Goal: Find contact information: Find contact information

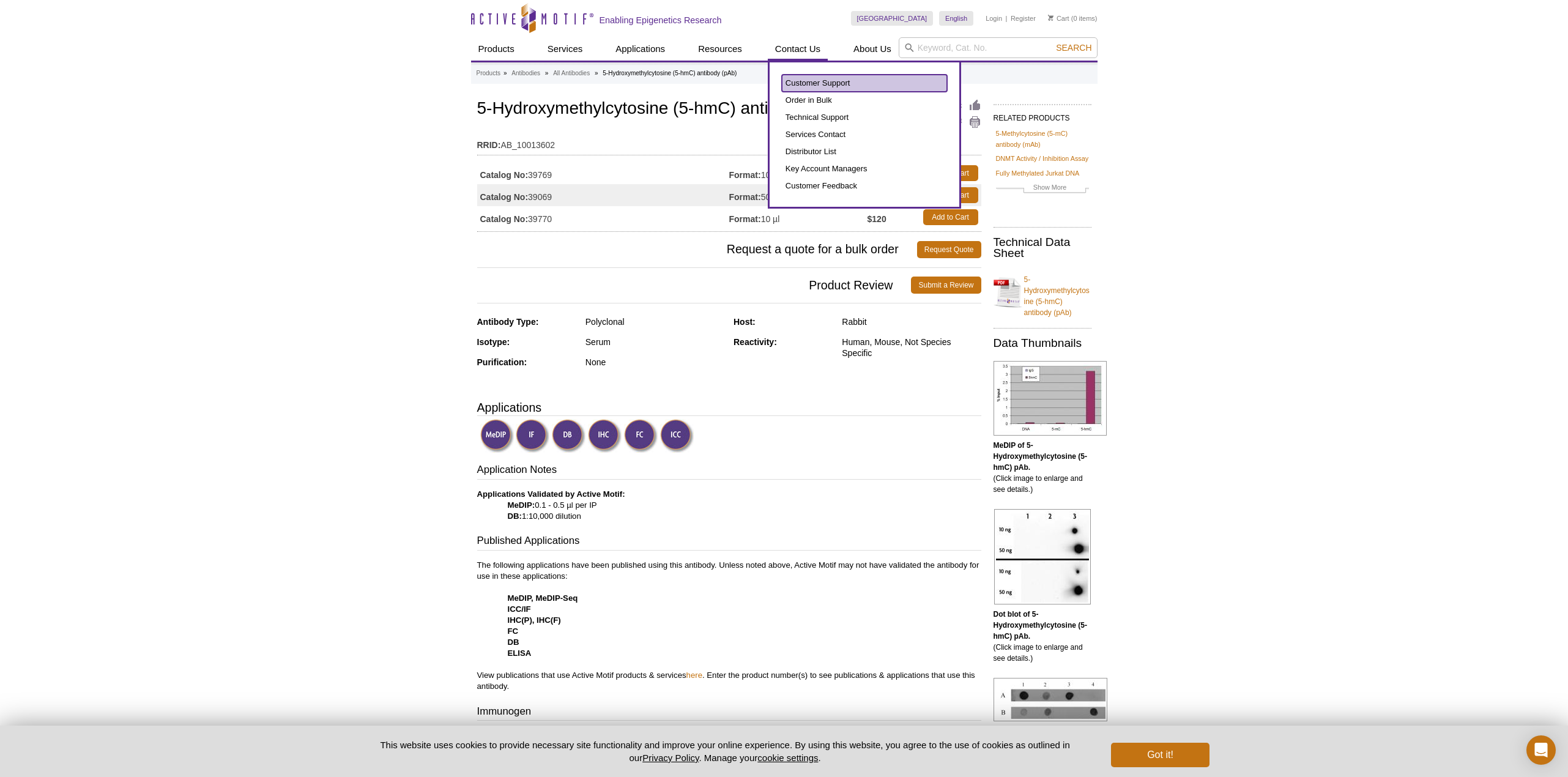
click at [806, 79] on link "Customer Support" at bounding box center [864, 83] width 165 height 17
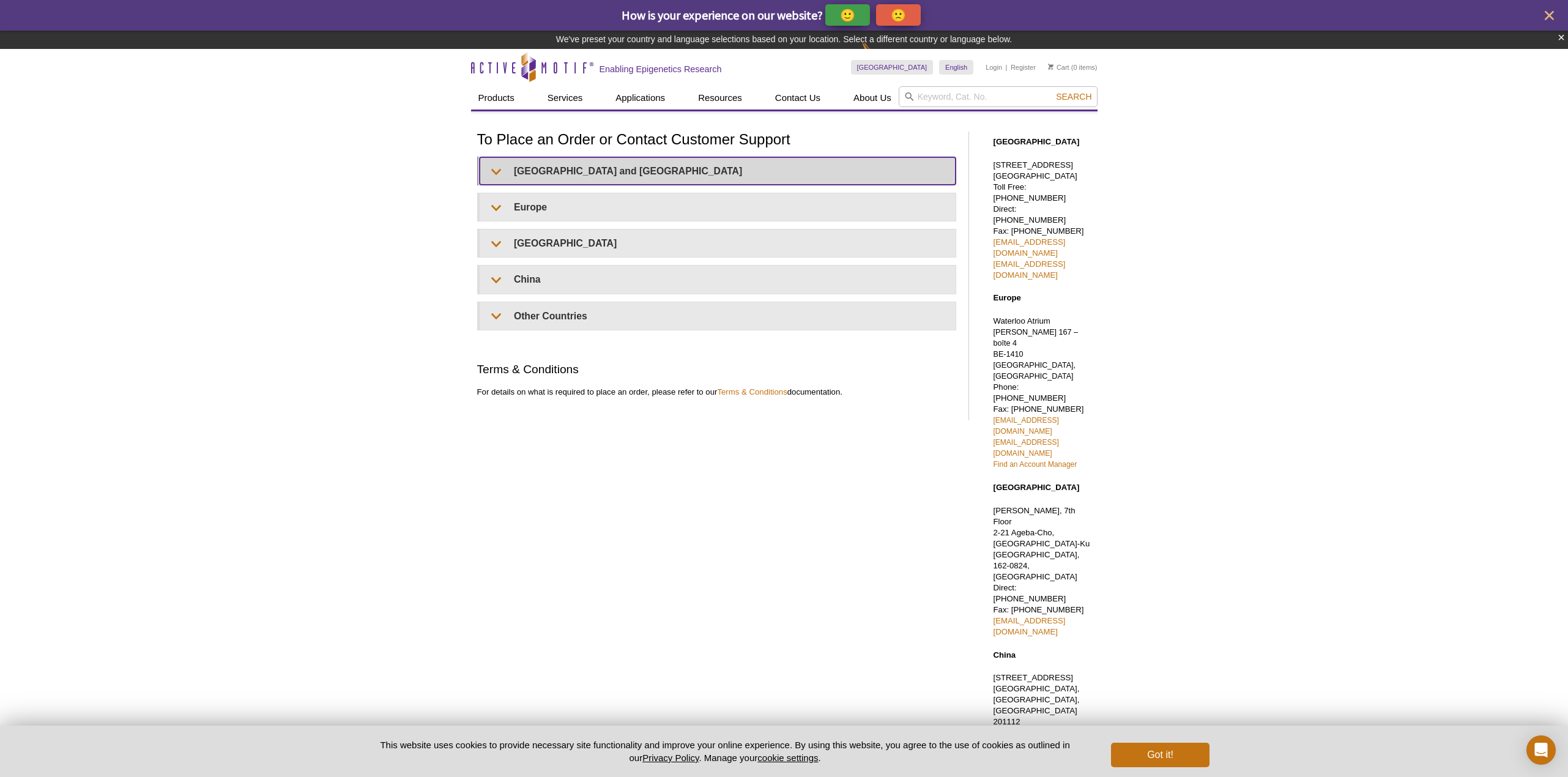
click at [563, 168] on summary "[GEOGRAPHIC_DATA] and [GEOGRAPHIC_DATA]" at bounding box center [718, 171] width 476 height 28
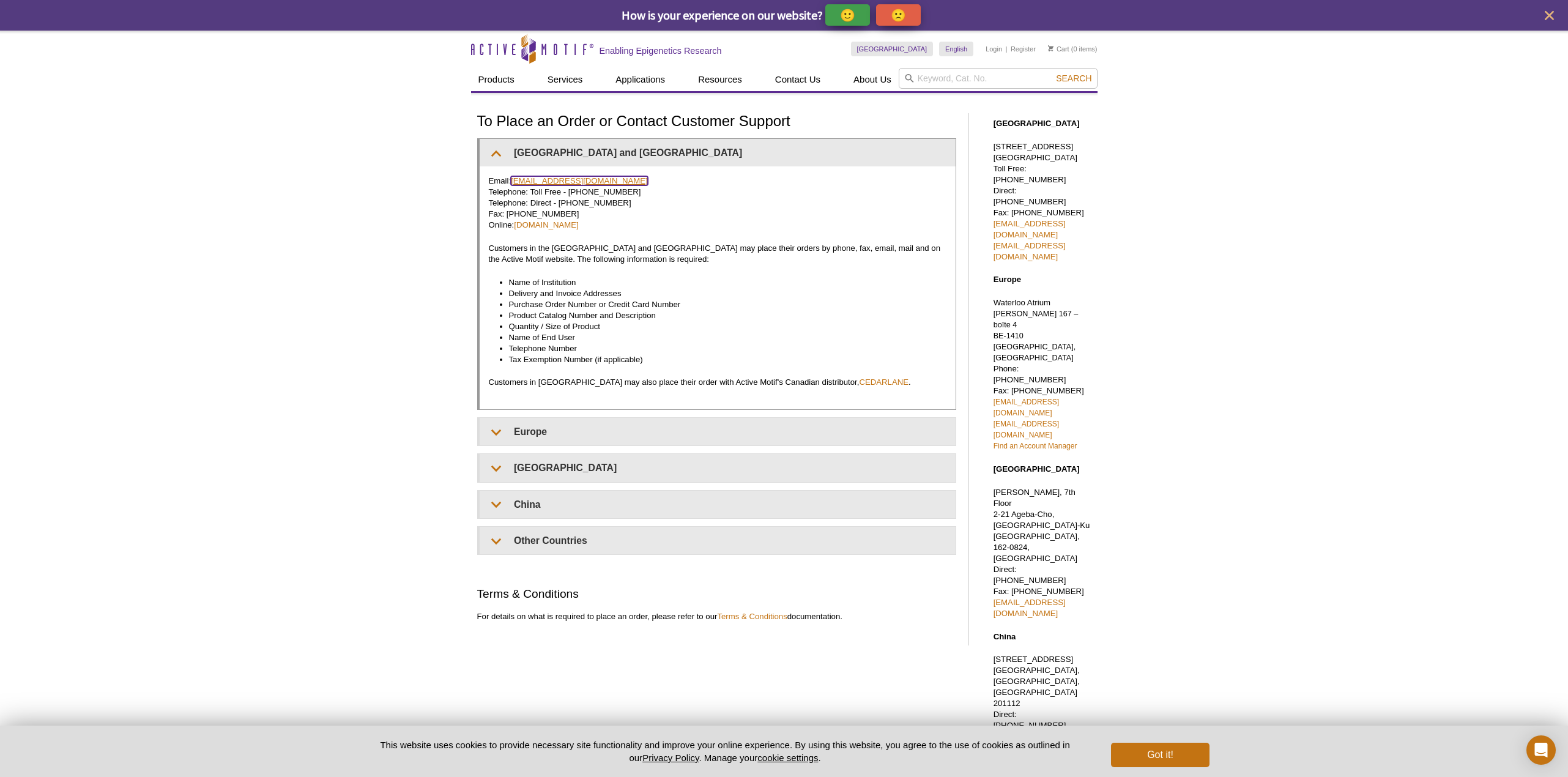
click at [583, 182] on link "[EMAIL_ADDRESS][DOMAIN_NAME]" at bounding box center [579, 180] width 137 height 9
click at [222, 90] on div "Active Motif Logo Enabling Epigenetics Research 0 Search Skip to content Active…" at bounding box center [784, 476] width 1568 height 891
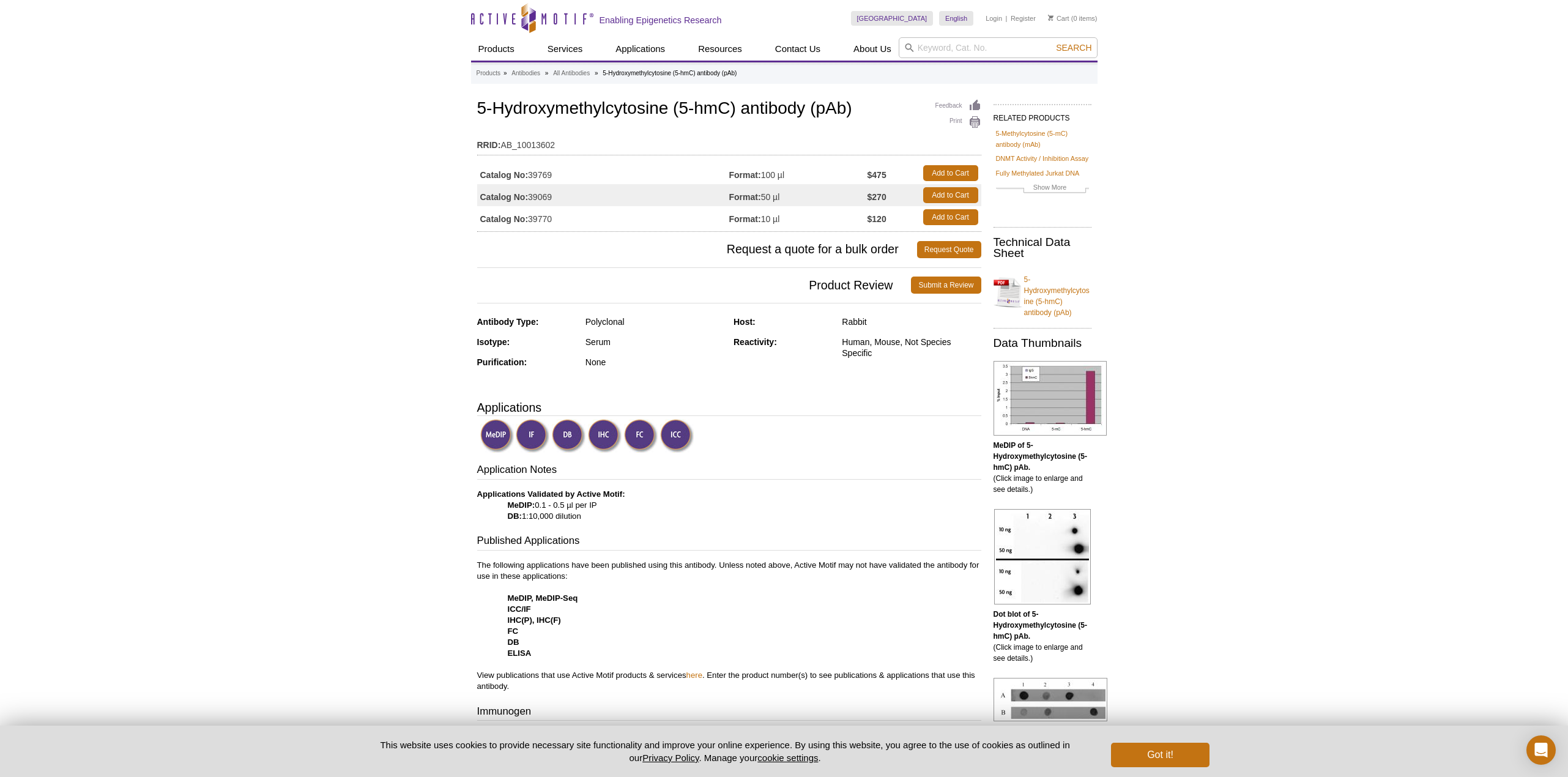
drag, startPoint x: 478, startPoint y: 113, endPoint x: 854, endPoint y: 116, distance: 376.0
click at [854, 116] on h1 "5-Hydroxymethylcytosine (5-hmC) antibody (pAb)" at bounding box center [729, 109] width 504 height 21
copy h1 "5-Hydroxymethylcytosine (5-hmC) antibody (pAb)"
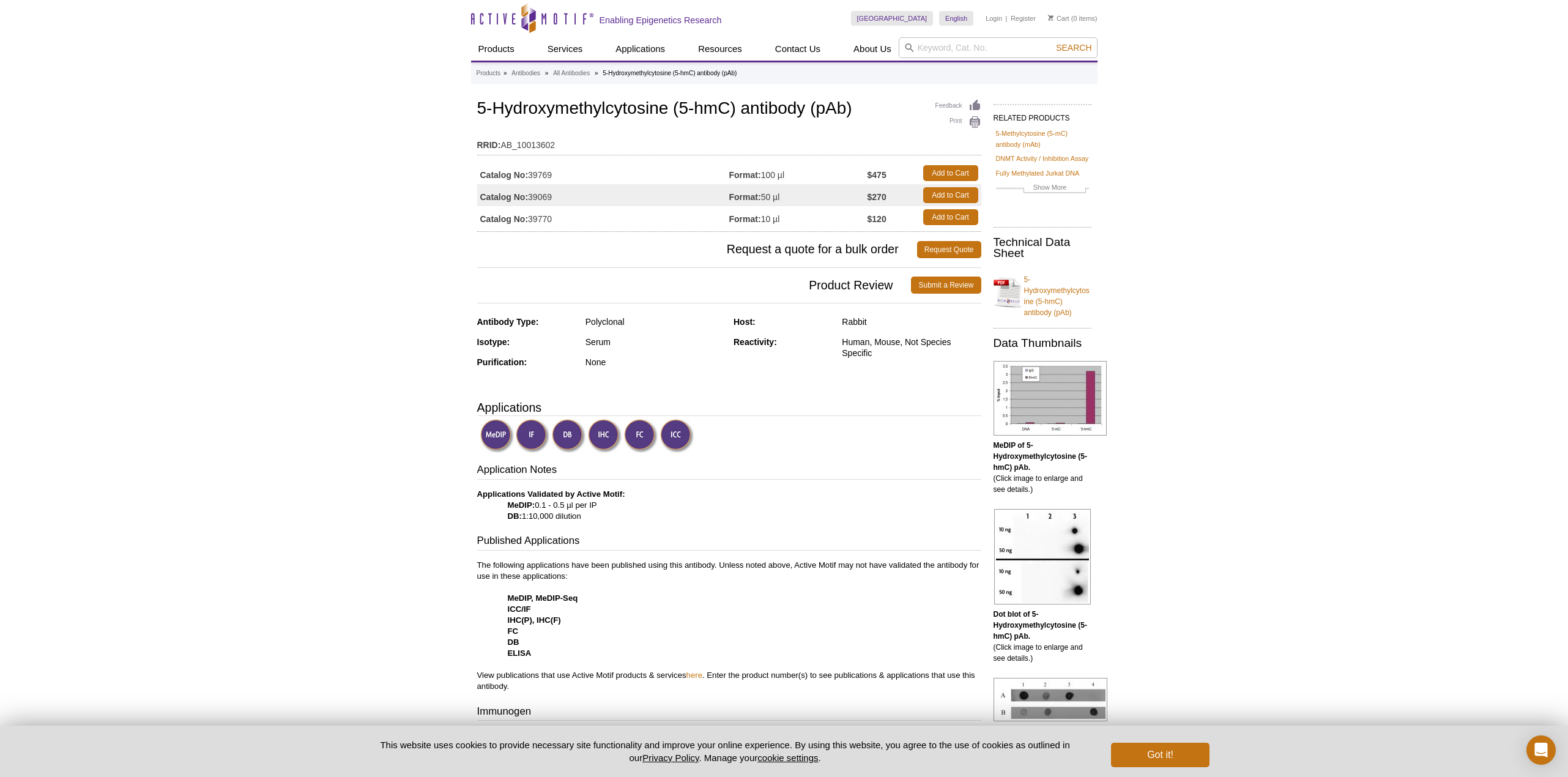
click at [544, 174] on td "Catalog No: 39769" at bounding box center [603, 173] width 252 height 22
copy td "39769"
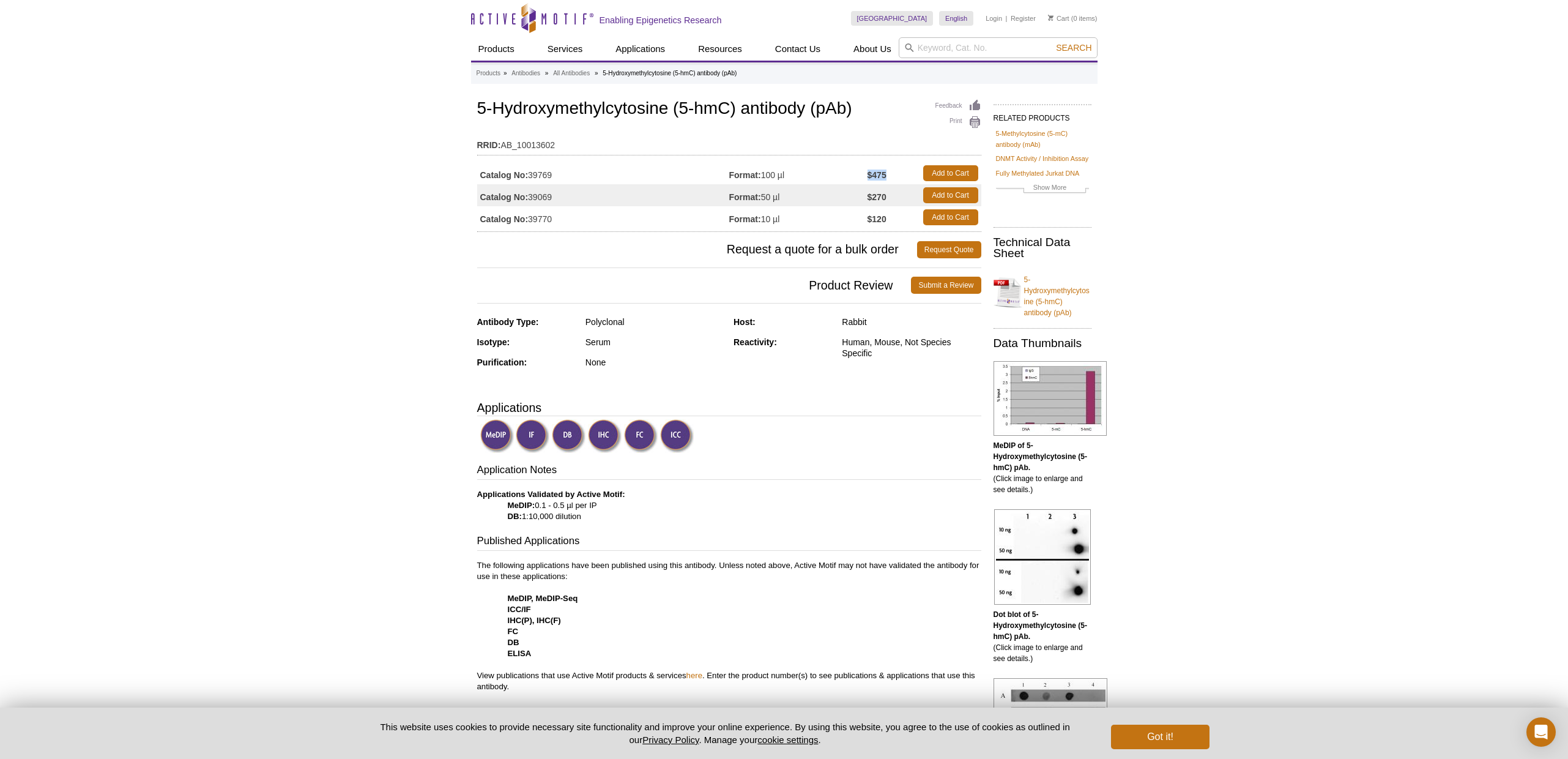
drag, startPoint x: 890, startPoint y: 173, endPoint x: 870, endPoint y: 178, distance: 20.6
click at [870, 178] on td "$475" at bounding box center [892, 173] width 49 height 22
copy strong "$475"
